Goal: Task Accomplishment & Management: Manage account settings

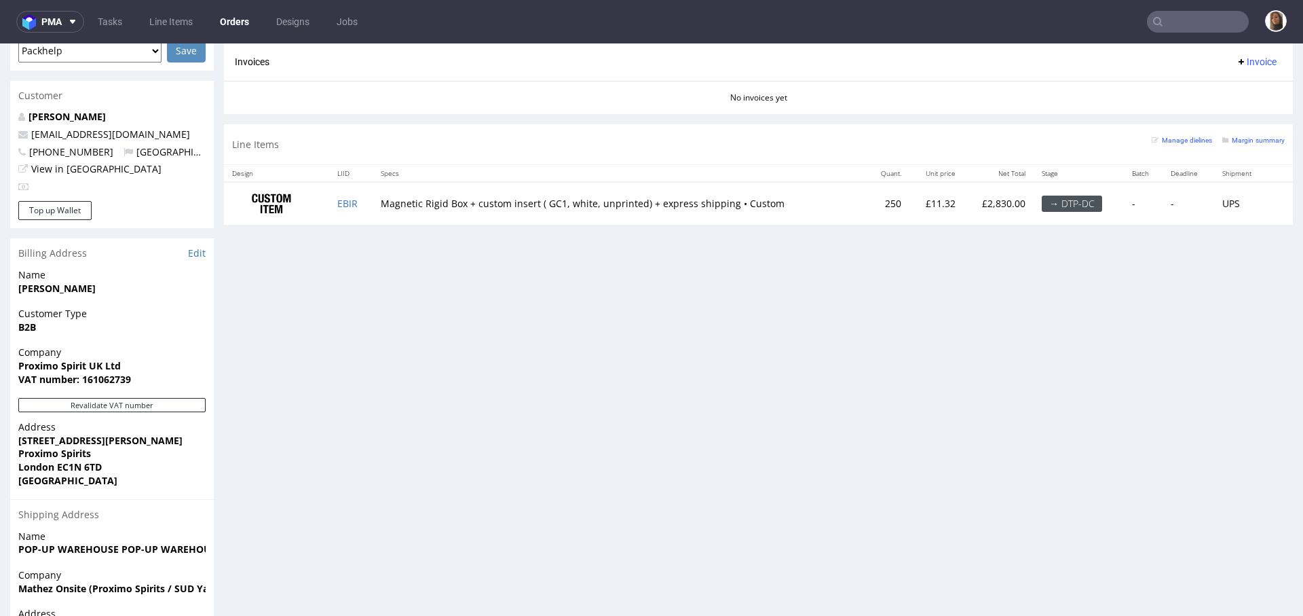
scroll to position [425, 0]
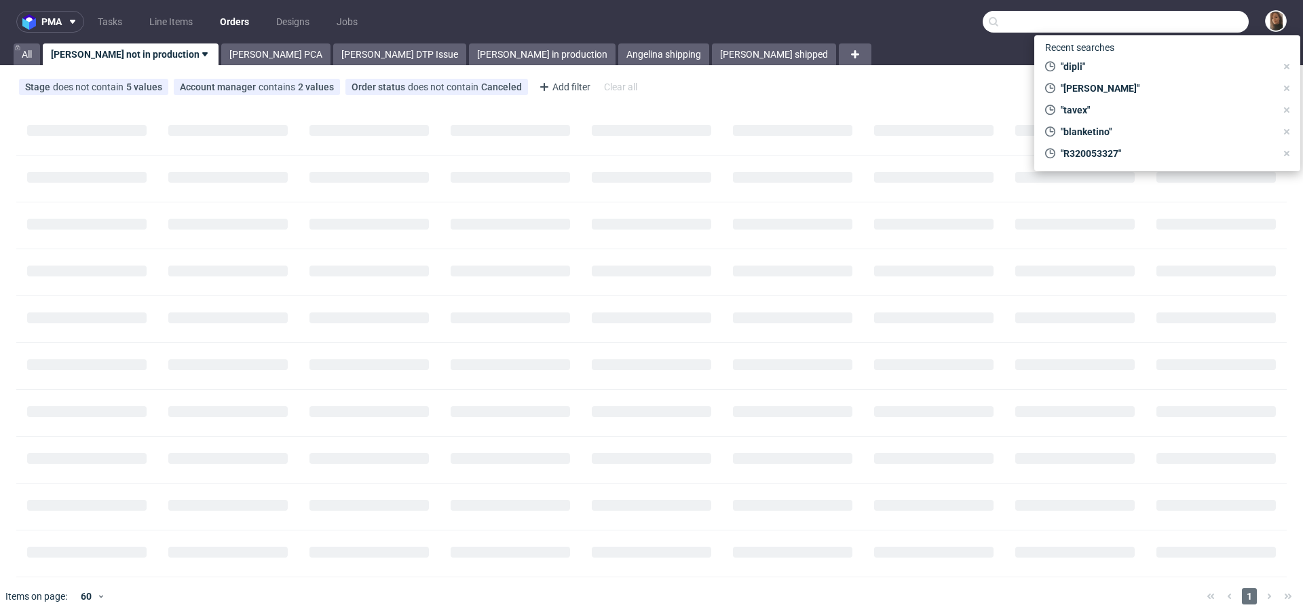
click at [1174, 29] on input "text" at bounding box center [1116, 22] width 266 height 22
paste input "dublinherbalists.ie"
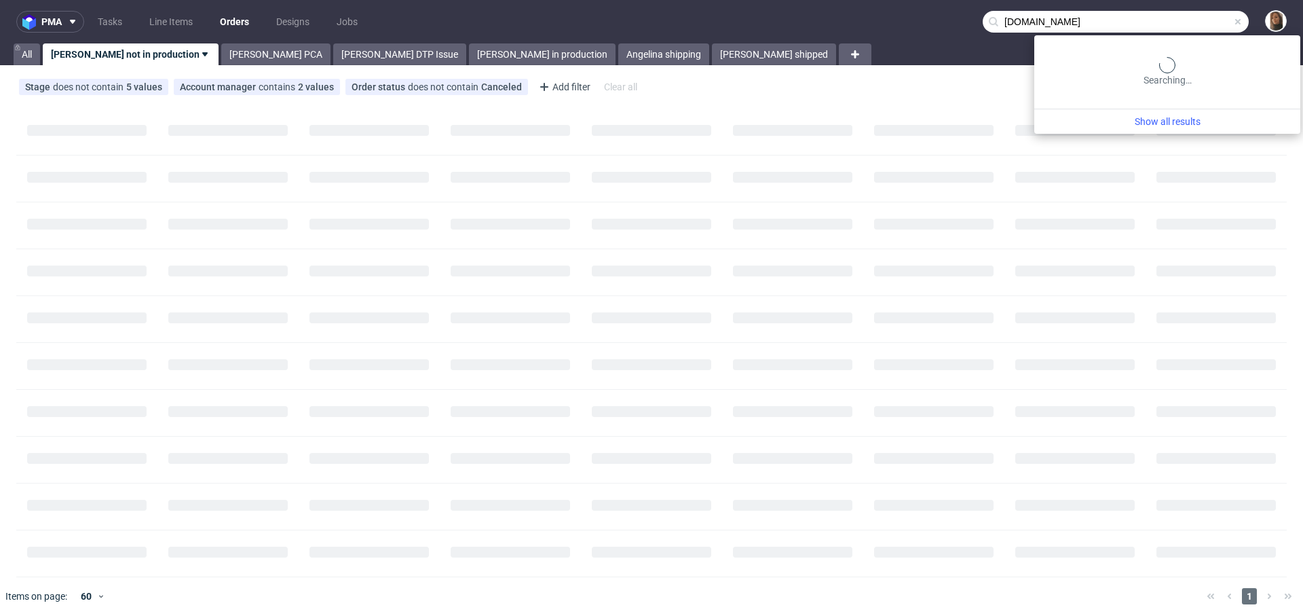
type input "dublinherbalists.ie"
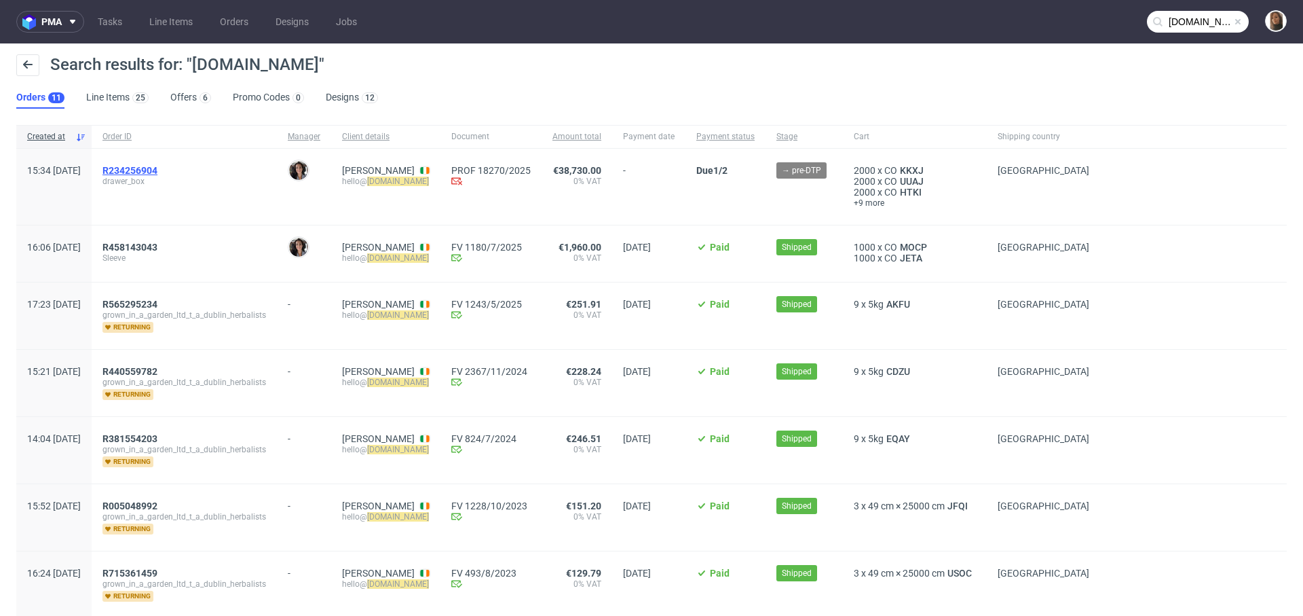
click at [157, 168] on span "R234256904" at bounding box center [129, 170] width 55 height 11
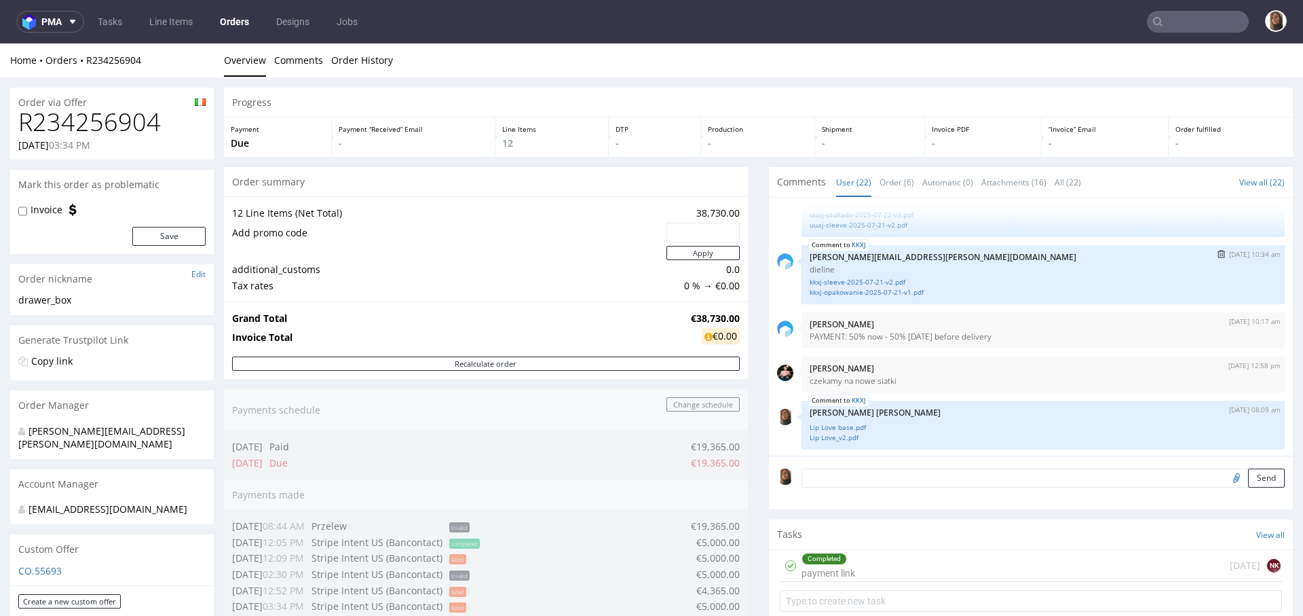
scroll to position [38, 0]
click at [1225, 479] on input "file" at bounding box center [1234, 477] width 19 height 18
type input "C:\fakepath\wetransfer_design-files-for-production_2025-09-01_1446.zip"
click at [1248, 474] on button "Send" at bounding box center [1266, 477] width 37 height 19
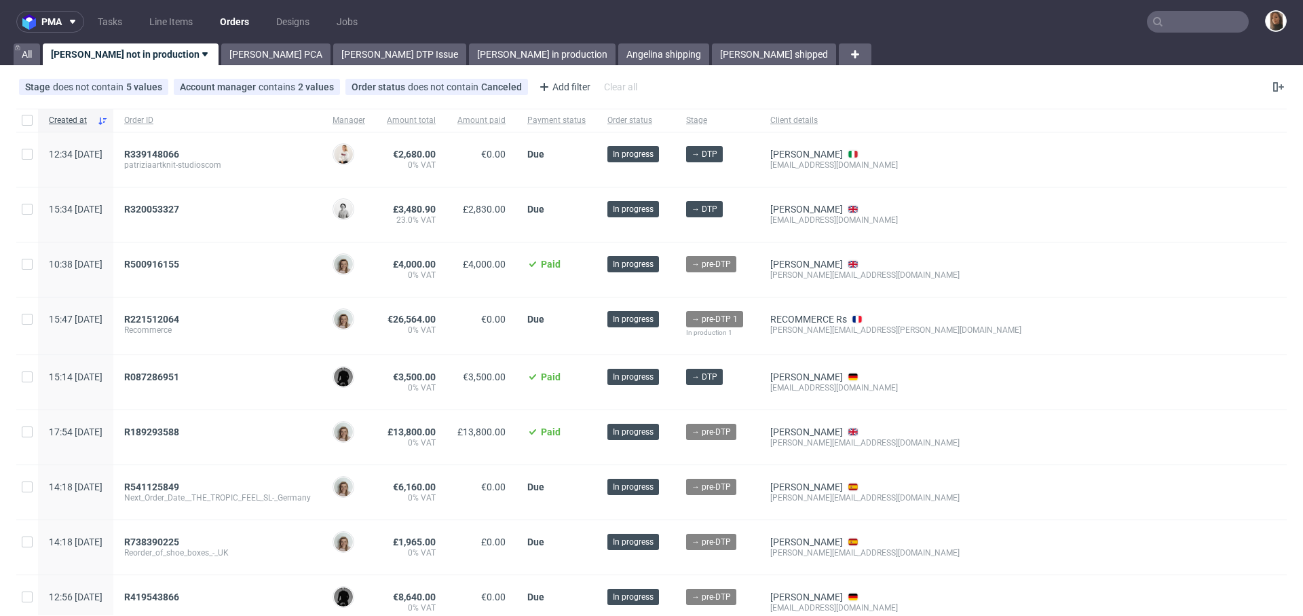
click at [1165, 27] on input "text" at bounding box center [1198, 22] width 102 height 22
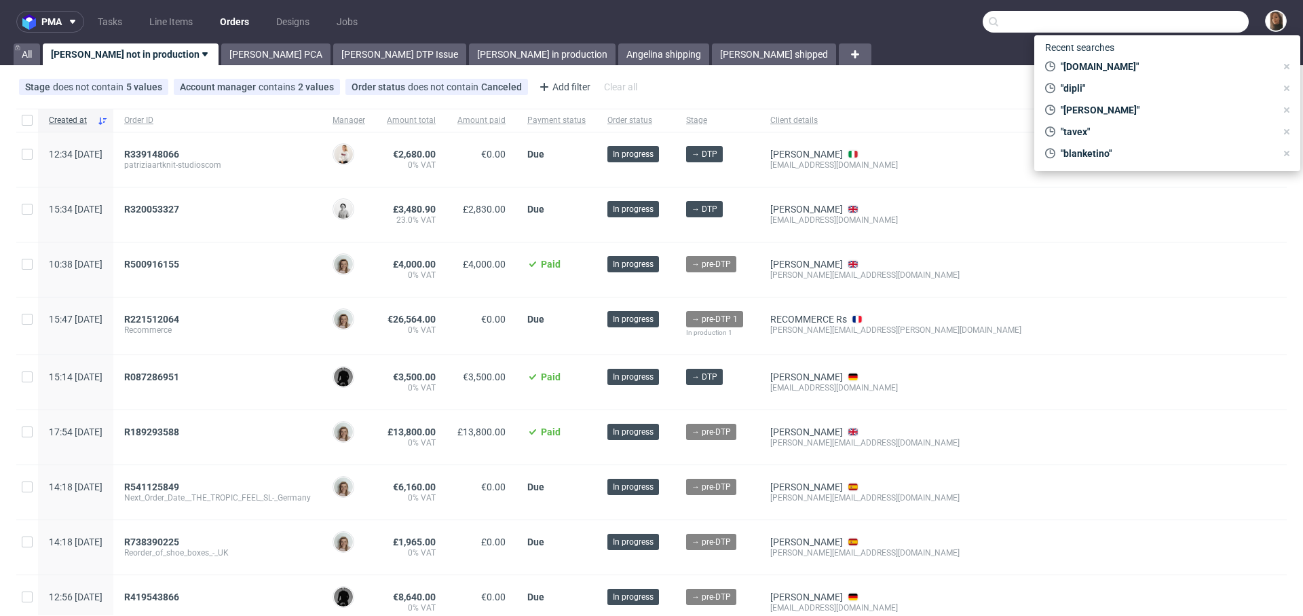
paste input "[EMAIL_ADDRESS][DOMAIN_NAME]"
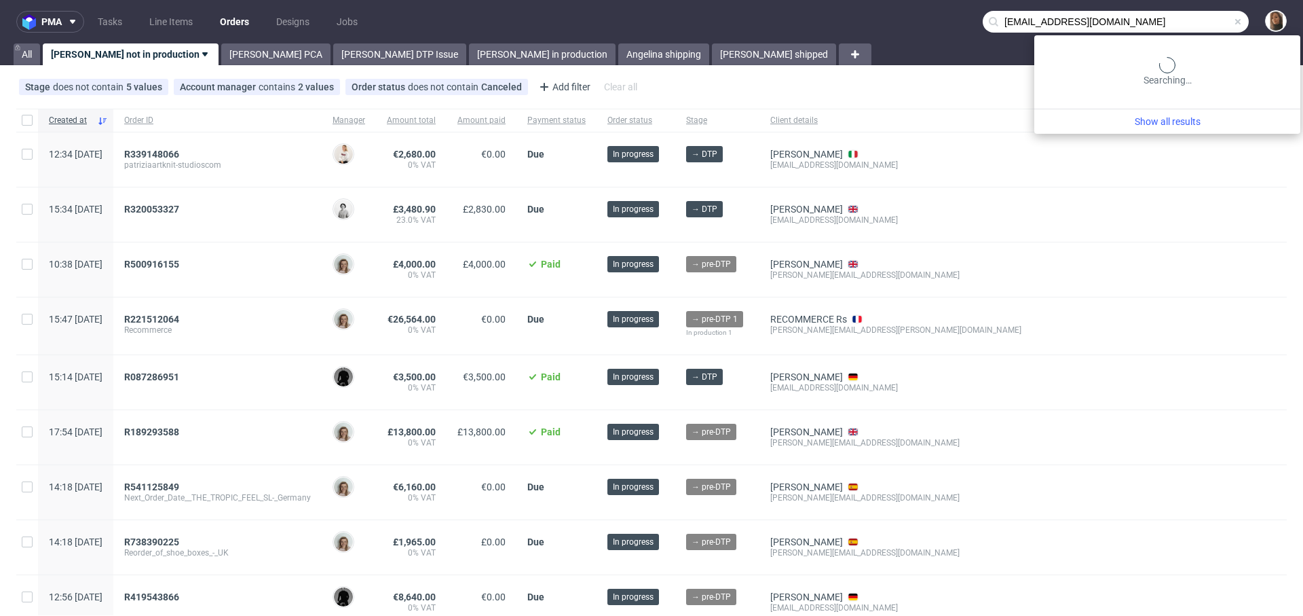
type input "[EMAIL_ADDRESS][DOMAIN_NAME]"
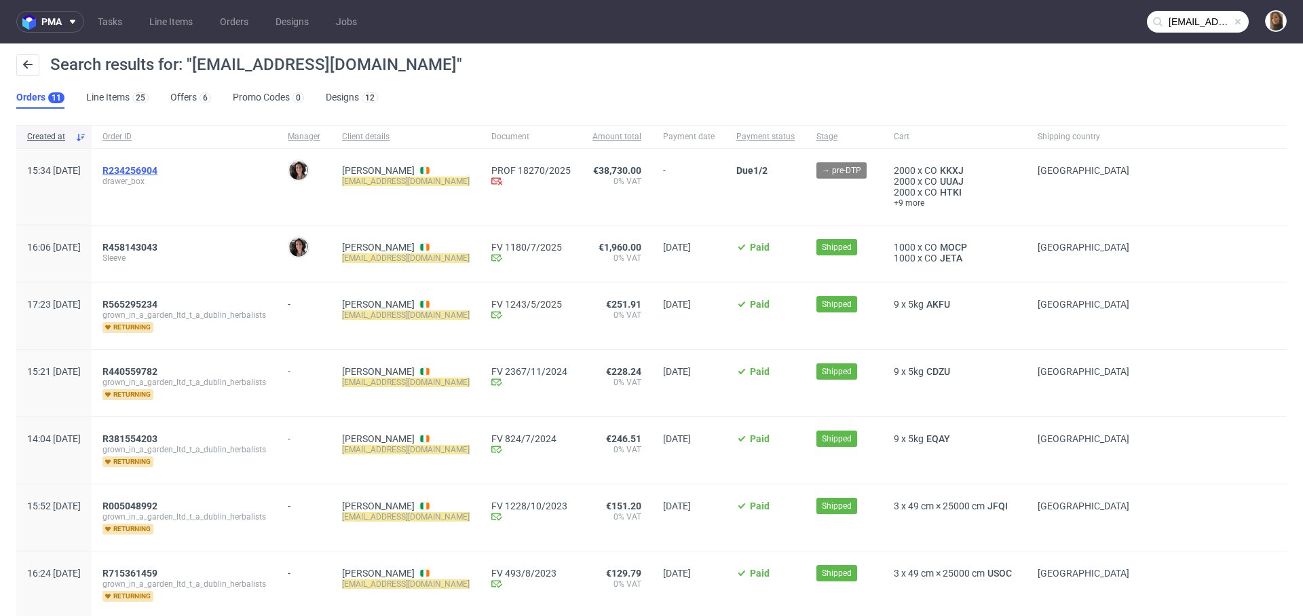
click at [154, 170] on span "R234256904" at bounding box center [129, 170] width 55 height 11
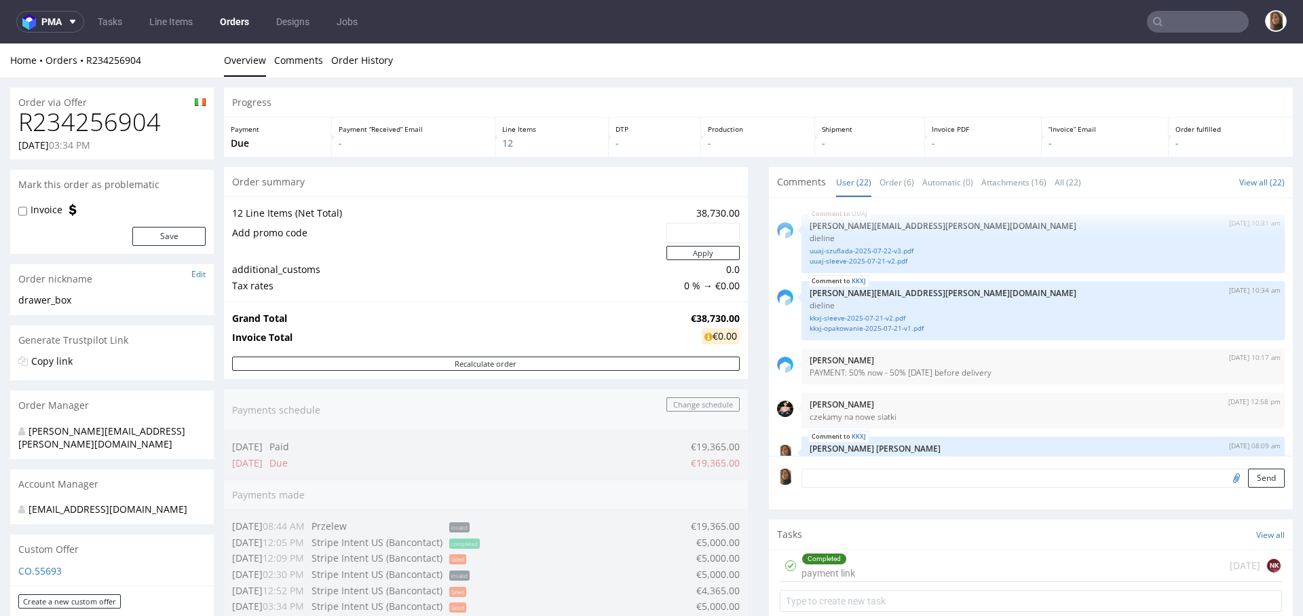
scroll to position [1007, 0]
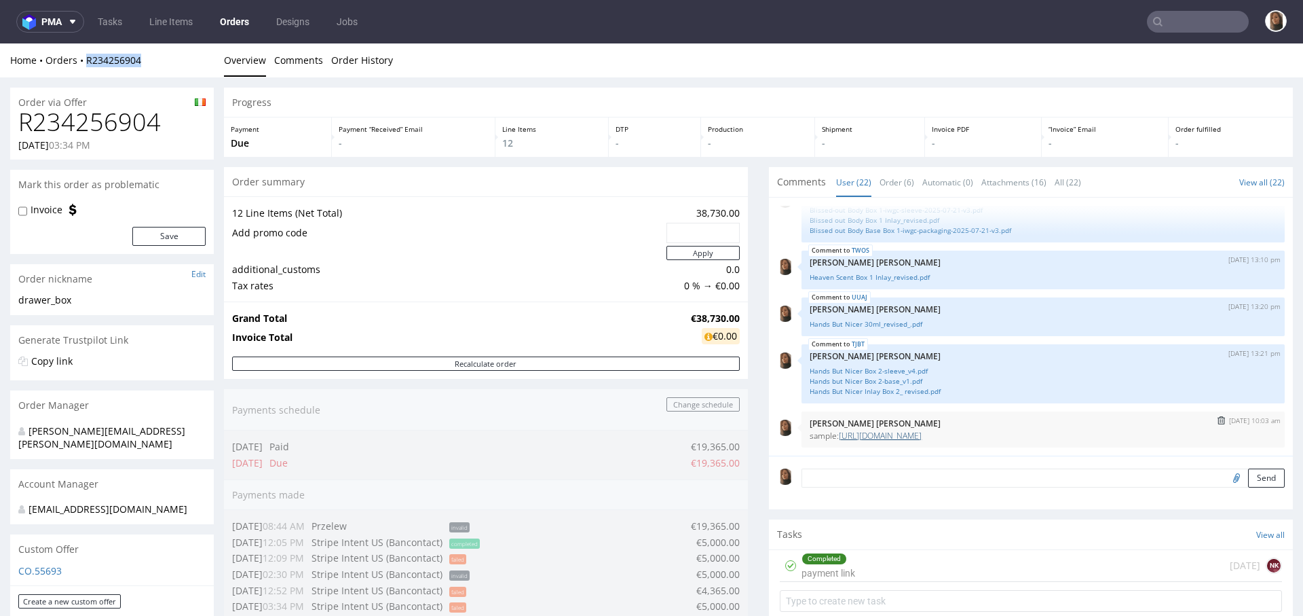
click at [922, 432] on link "[URL][DOMAIN_NAME]" at bounding box center [880, 436] width 83 height 12
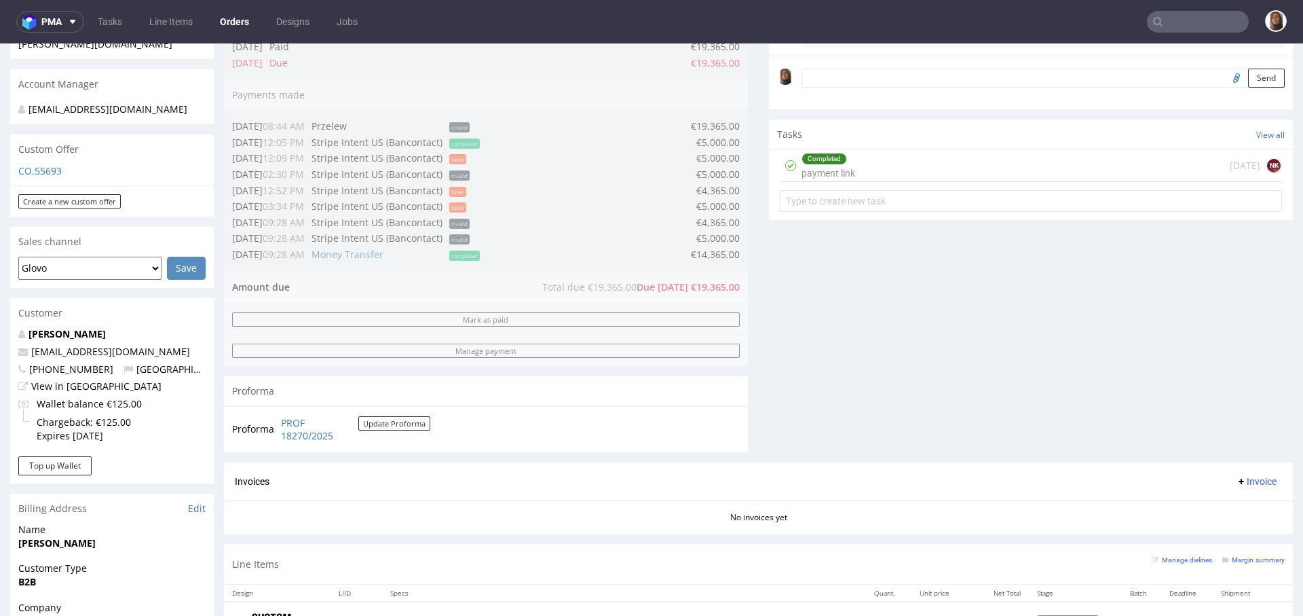
scroll to position [0, 0]
